Goal: Task Accomplishment & Management: Use online tool/utility

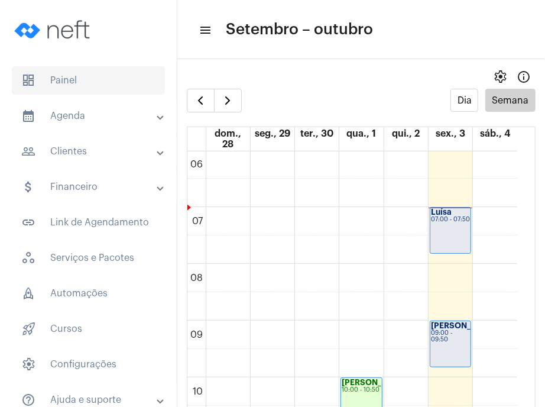
click at [90, 77] on span "dashboard Painel" at bounding box center [88, 80] width 153 height 28
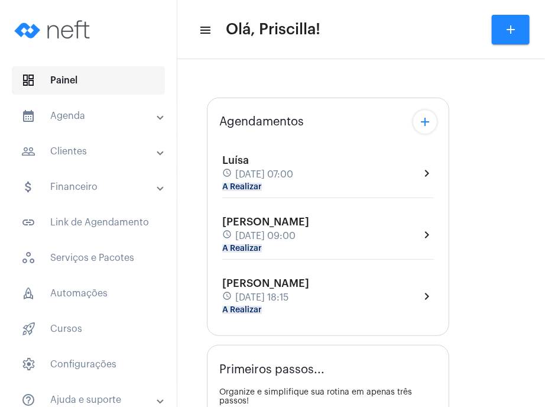
type input "[URL][DOMAIN_NAME]"
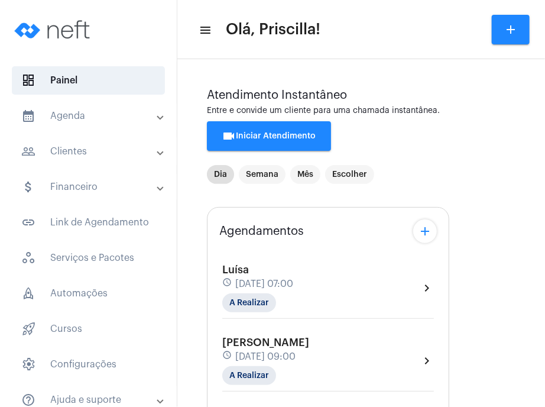
click at [293, 277] on div "schedule [DATE] 07:00" at bounding box center [257, 283] width 71 height 13
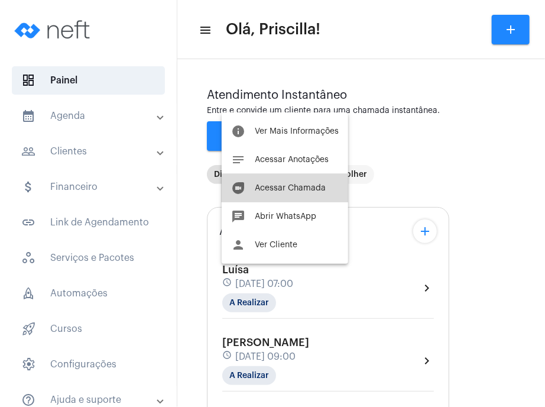
click at [298, 193] on button "duo [PERSON_NAME]" at bounding box center [285, 188] width 127 height 28
